Goal: Check status: Check status

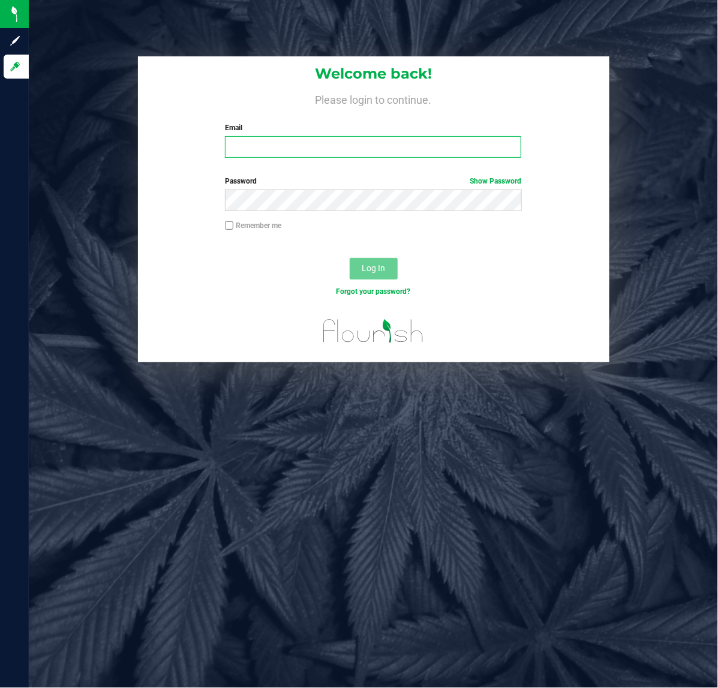
click at [329, 136] on input "Email" at bounding box center [373, 147] width 296 height 22
type input "[EMAIL_ADDRESS][DOMAIN_NAME]"
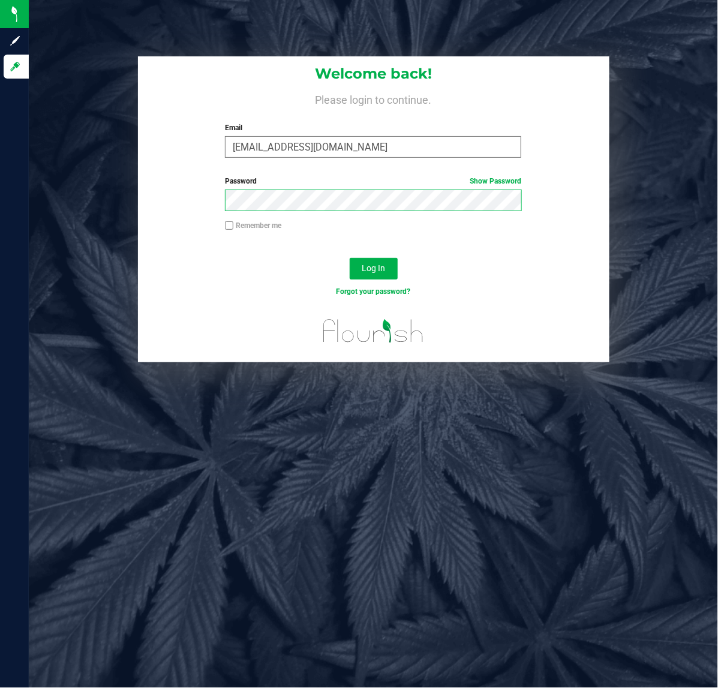
click at [350, 258] on button "Log In" at bounding box center [374, 269] width 48 height 22
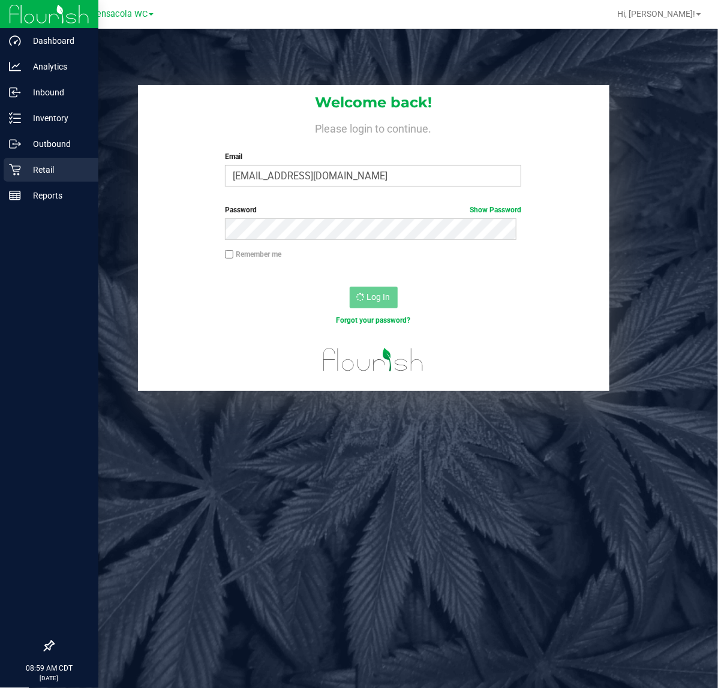
click at [17, 175] on icon at bounding box center [15, 170] width 12 height 12
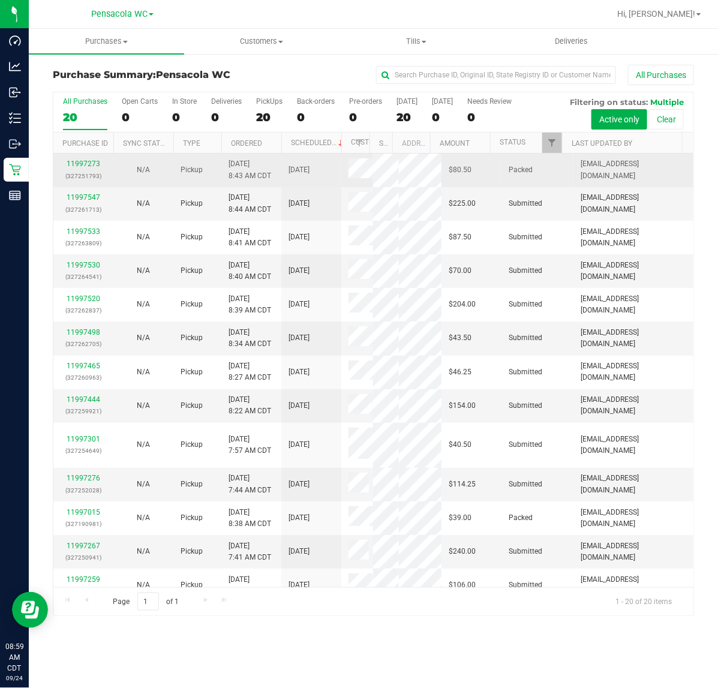
click at [556, 154] on td "Packed" at bounding box center [538, 171] width 72 height 34
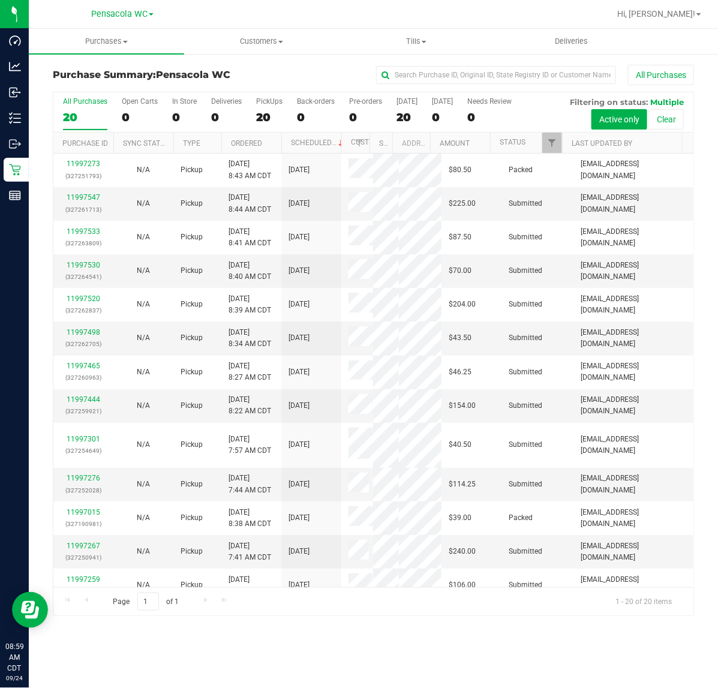
click at [555, 131] on div "All Purchases 20 Open Carts 0 In Store 0 Deliveries 0 PickUps 20 Back-orders 0 …" at bounding box center [373, 112] width 640 height 40
click at [553, 143] on span "Filter" at bounding box center [552, 143] width 10 height 10
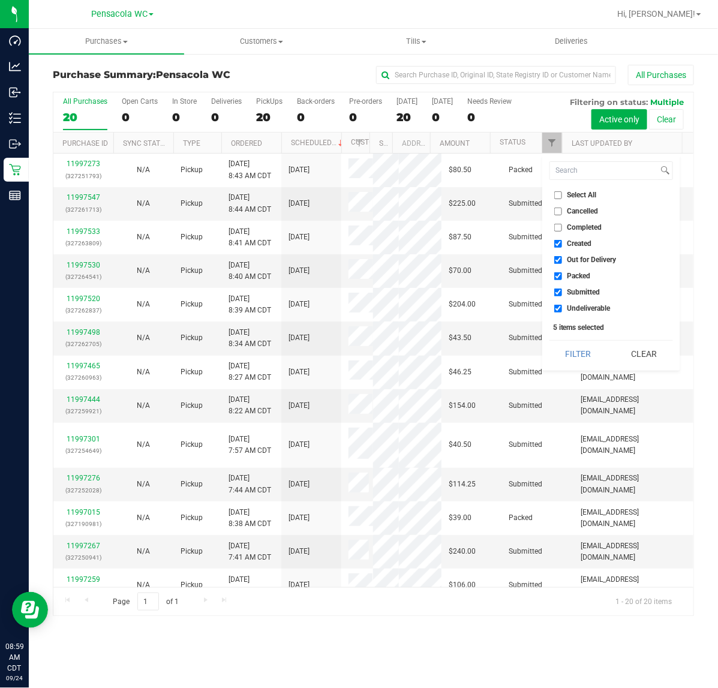
click at [559, 198] on input "Select All" at bounding box center [558, 195] width 8 height 8
checkbox input "true"
click at [558, 195] on input "Select All" at bounding box center [558, 195] width 8 height 8
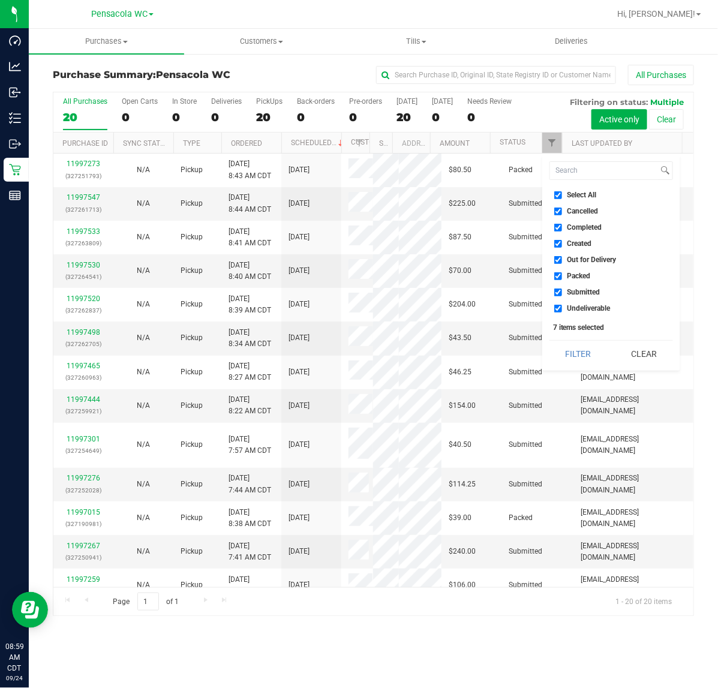
checkbox input "false"
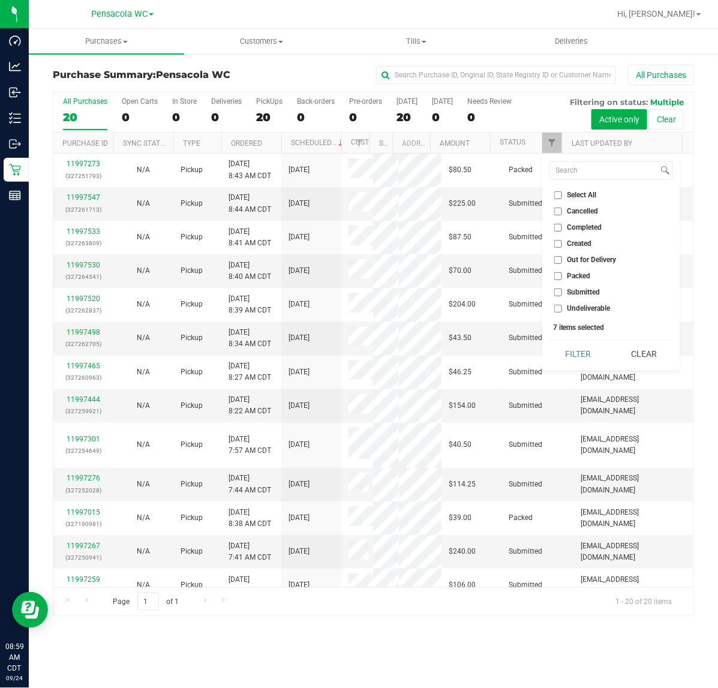
checkbox input "false"
click at [565, 296] on label "Submitted" at bounding box center [577, 293] width 46 height 8
click at [562, 296] on input "Submitted" at bounding box center [558, 293] width 8 height 8
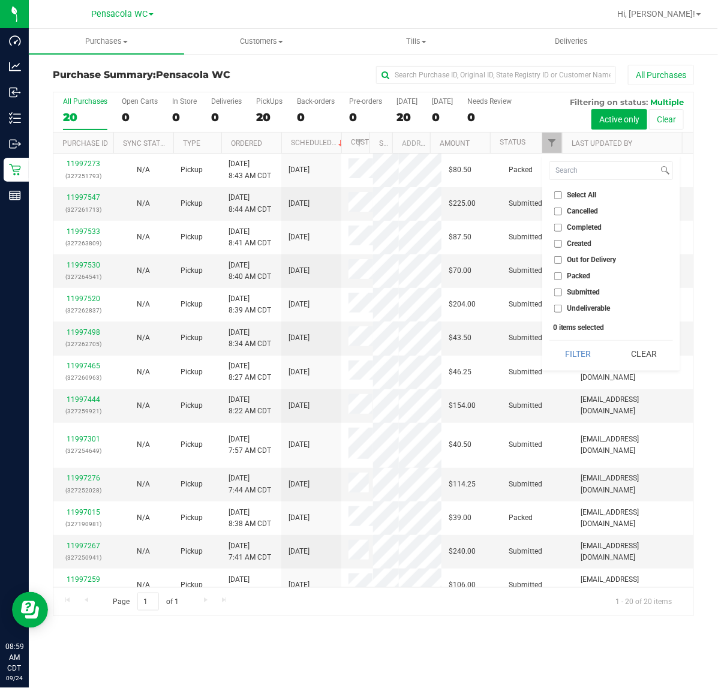
checkbox input "true"
click at [571, 354] on button "Filter" at bounding box center [579, 354] width 58 height 26
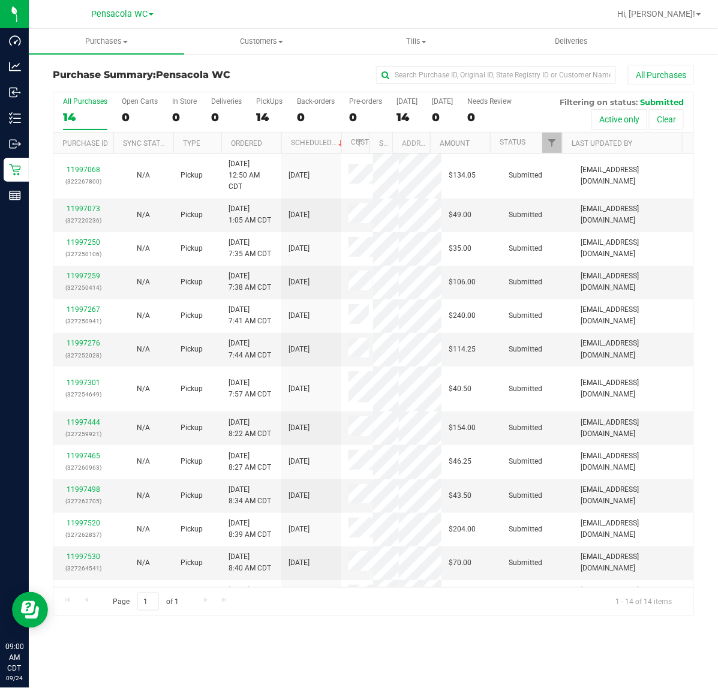
click at [277, 147] on th "Ordered" at bounding box center [251, 143] width 60 height 21
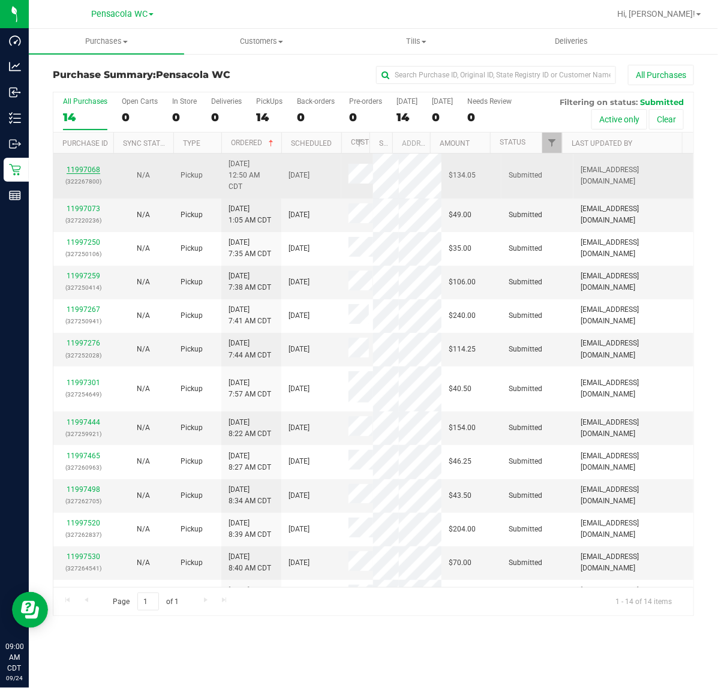
click at [96, 170] on link "11997068" at bounding box center [84, 170] width 34 height 8
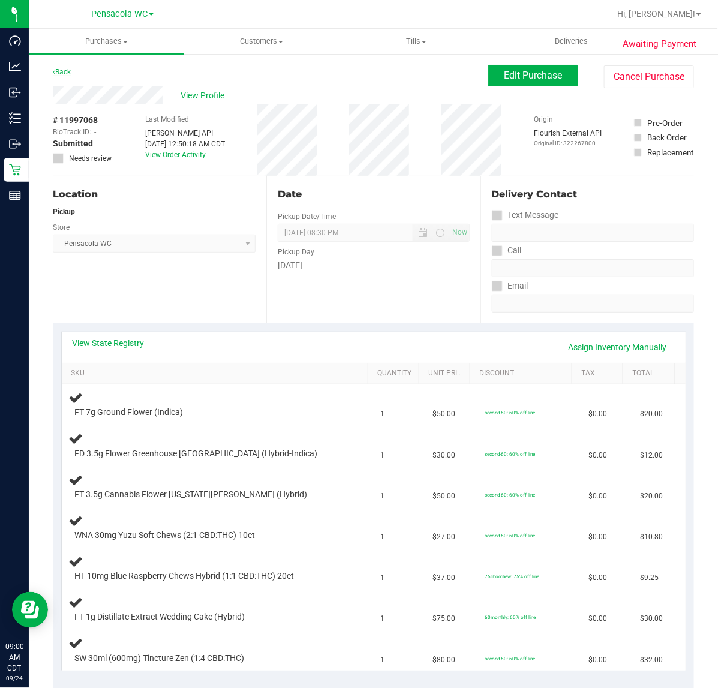
click at [59, 73] on link "Back" at bounding box center [62, 72] width 18 height 8
